Goal: Task Accomplishment & Management: Complete application form

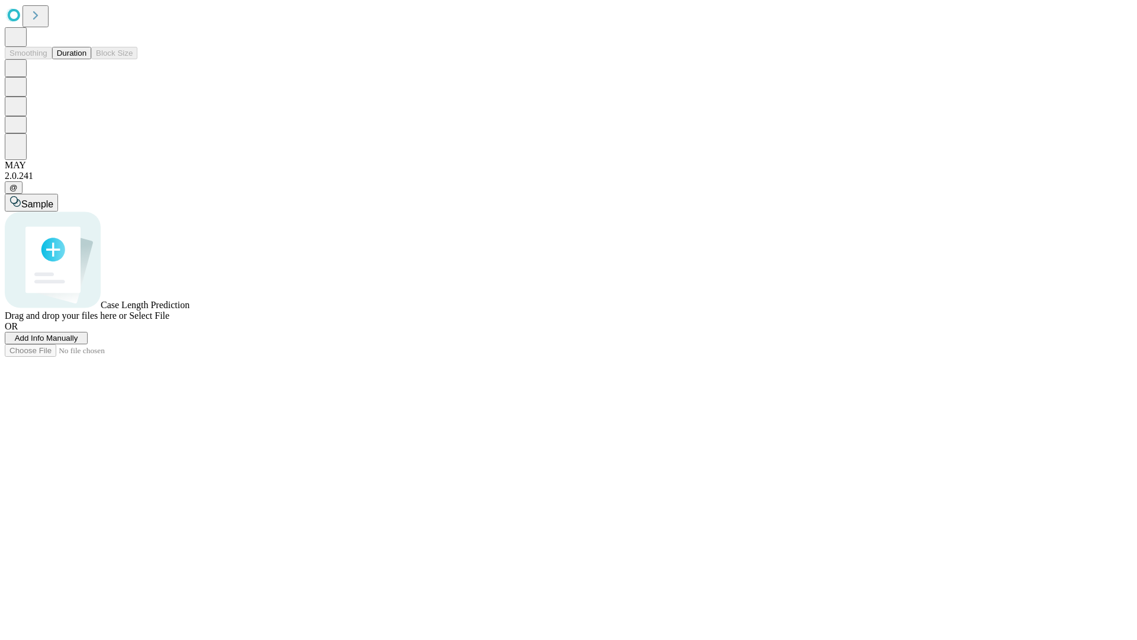
click at [86, 59] on button "Duration" at bounding box center [71, 53] width 39 height 12
click at [78, 342] on span "Add Info Manually" at bounding box center [46, 337] width 63 height 9
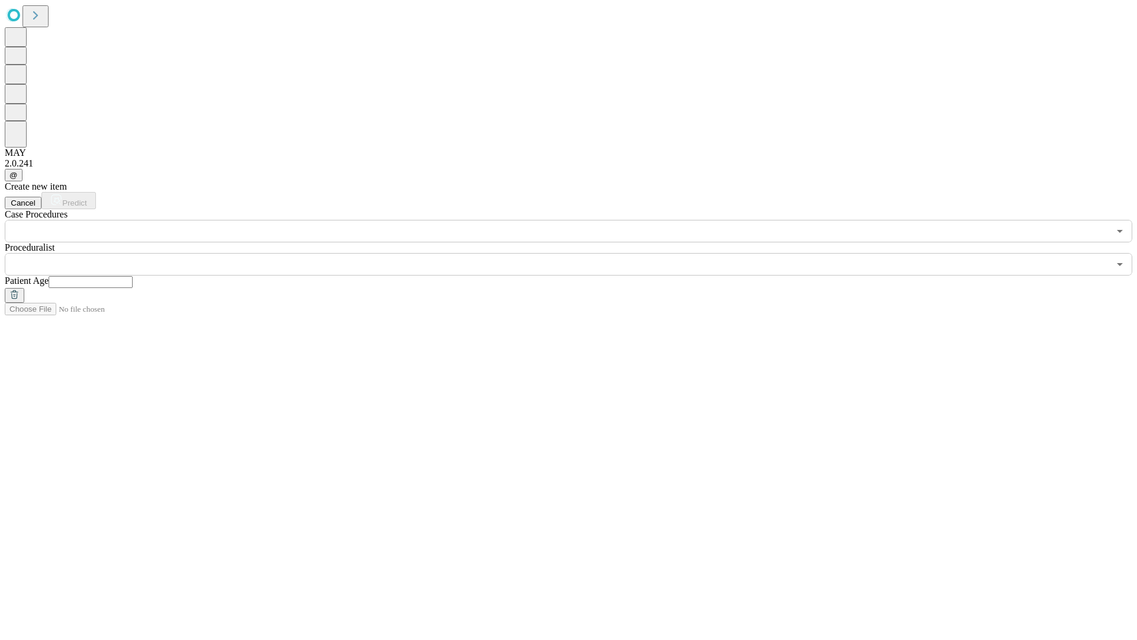
click at [133, 276] on input "text" at bounding box center [91, 282] width 84 height 12
type input "**"
click at [577, 253] on input "text" at bounding box center [557, 264] width 1105 height 23
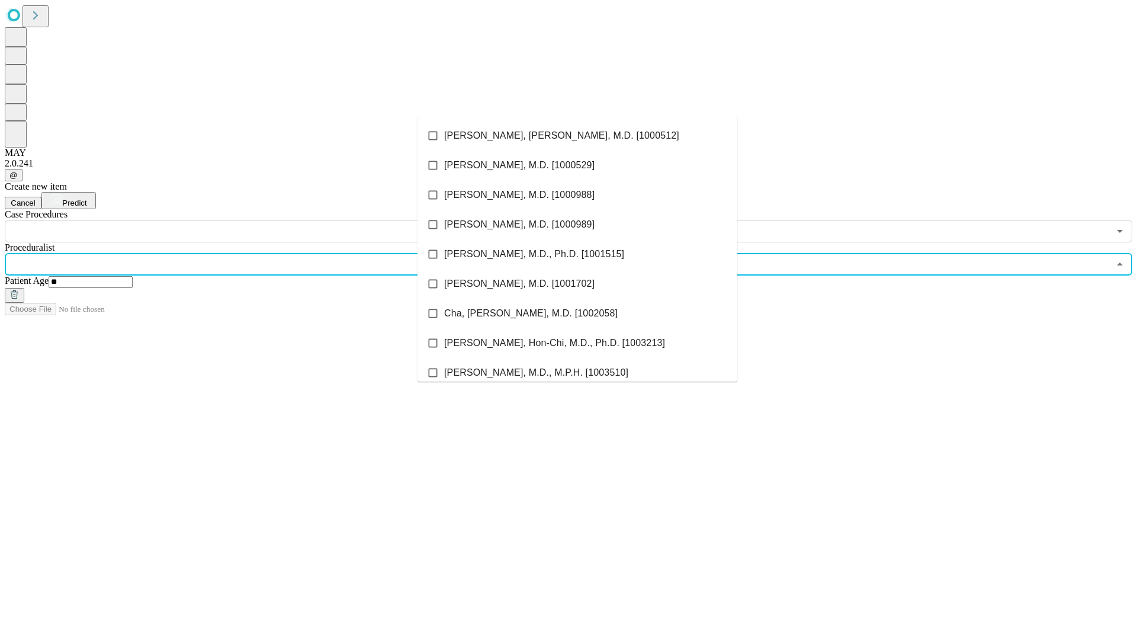
click at [578, 136] on li "[PERSON_NAME], [PERSON_NAME], M.D. [1000512]" at bounding box center [578, 136] width 320 height 30
click at [249, 220] on input "text" at bounding box center [557, 231] width 1105 height 23
